Goal: Find specific page/section: Find specific page/section

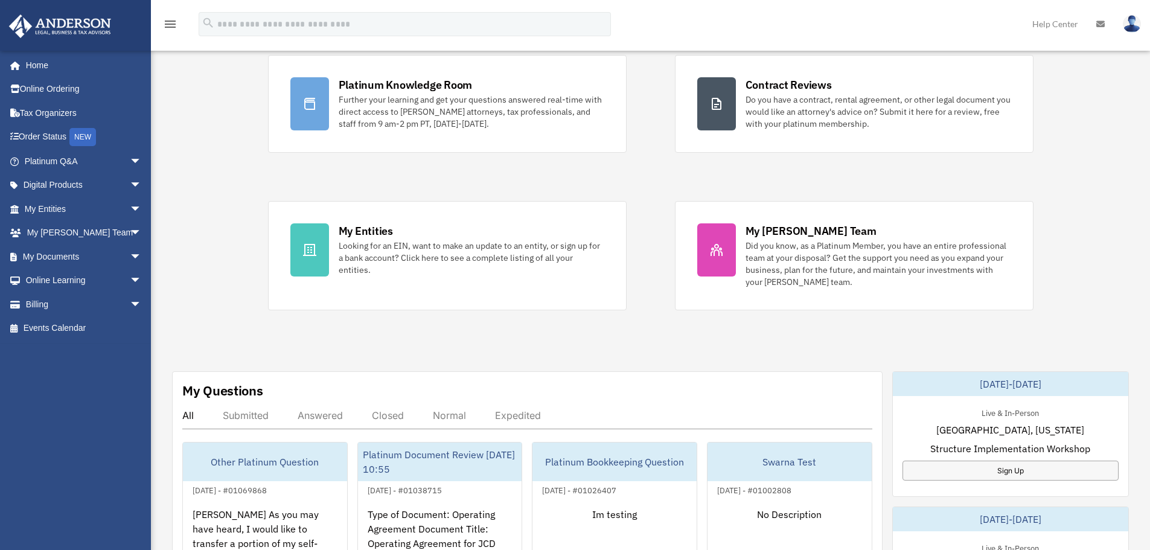
scroll to position [310, 0]
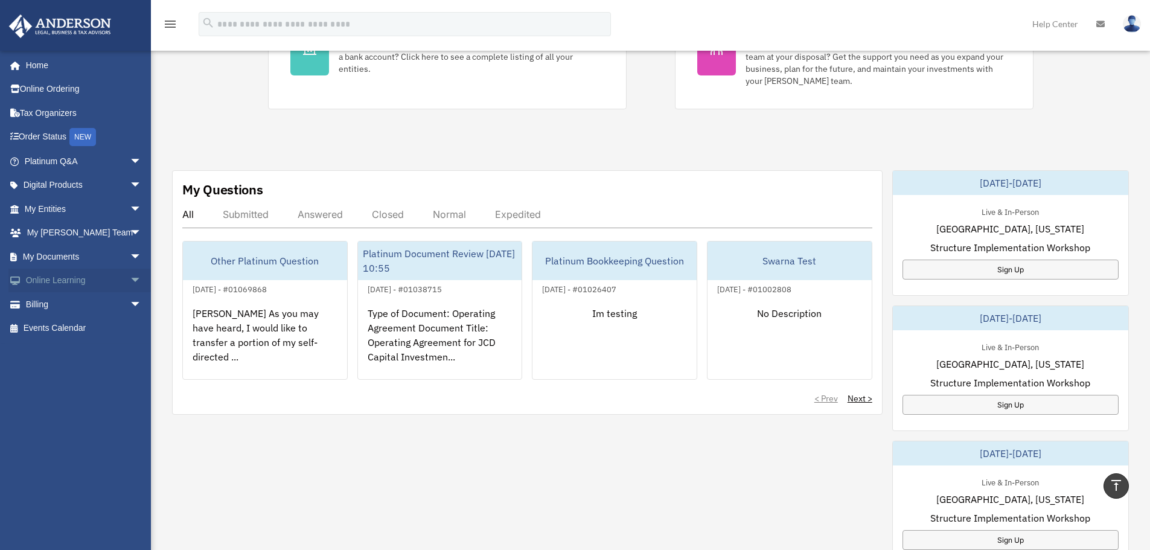
click at [92, 277] on link "Online Learning arrow_drop_down" at bounding box center [84, 281] width 152 height 24
click at [130, 278] on span "arrow_drop_down" at bounding box center [142, 281] width 24 height 25
click at [82, 351] on link "Resources" at bounding box center [88, 352] width 143 height 24
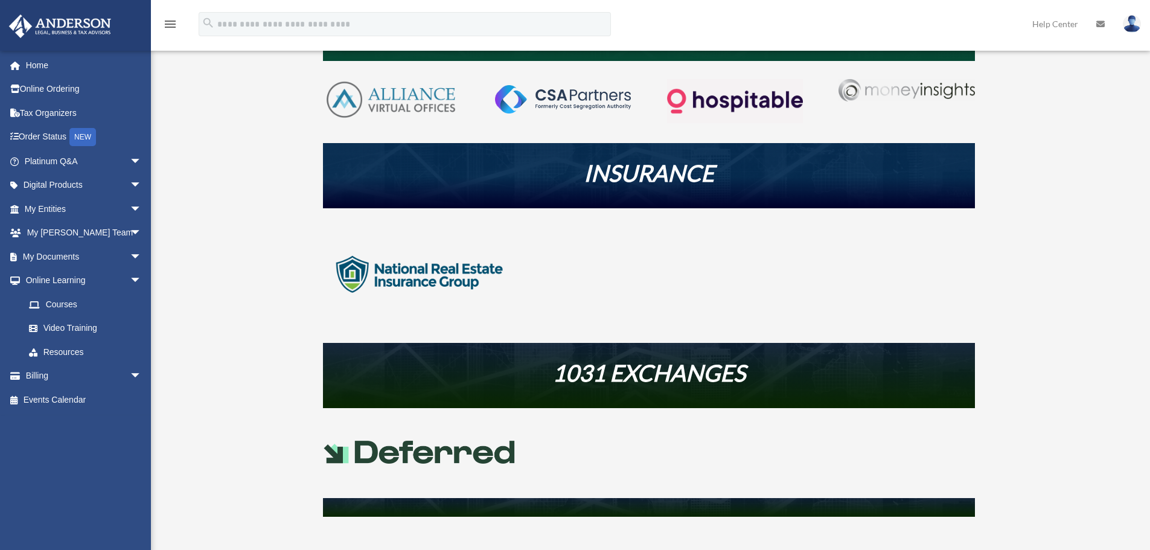
scroll to position [322, 0]
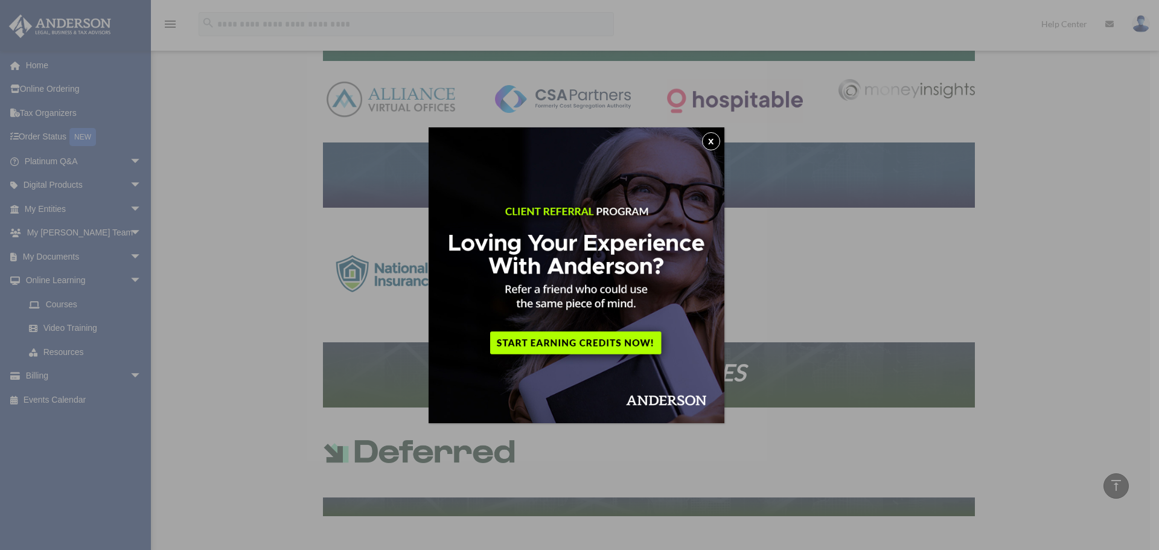
click at [714, 141] on button "x" at bounding box center [711, 141] width 18 height 18
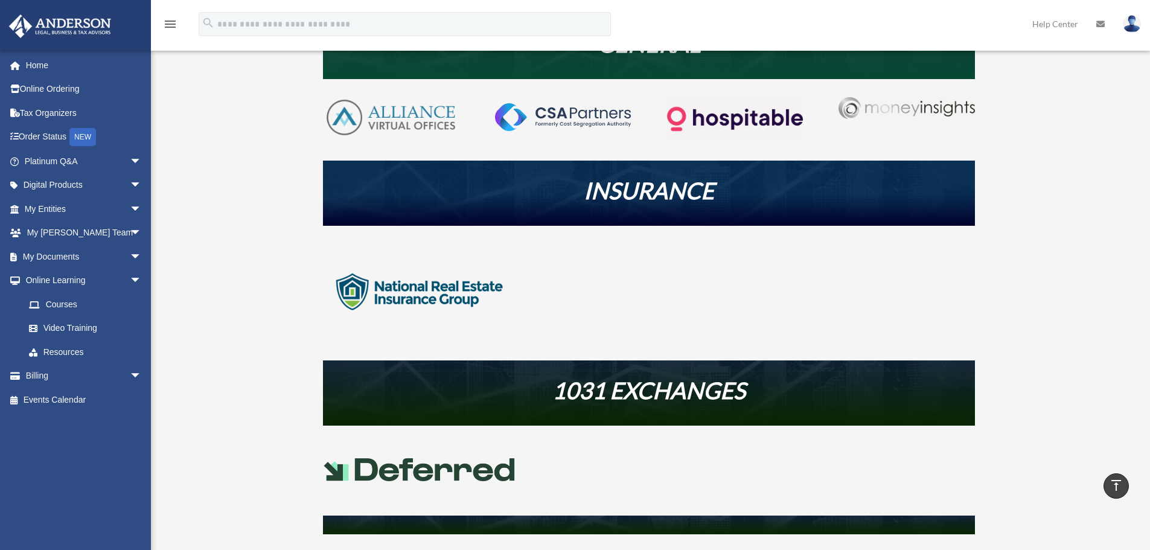
scroll to position [249, 0]
